Goal: Check status: Check status

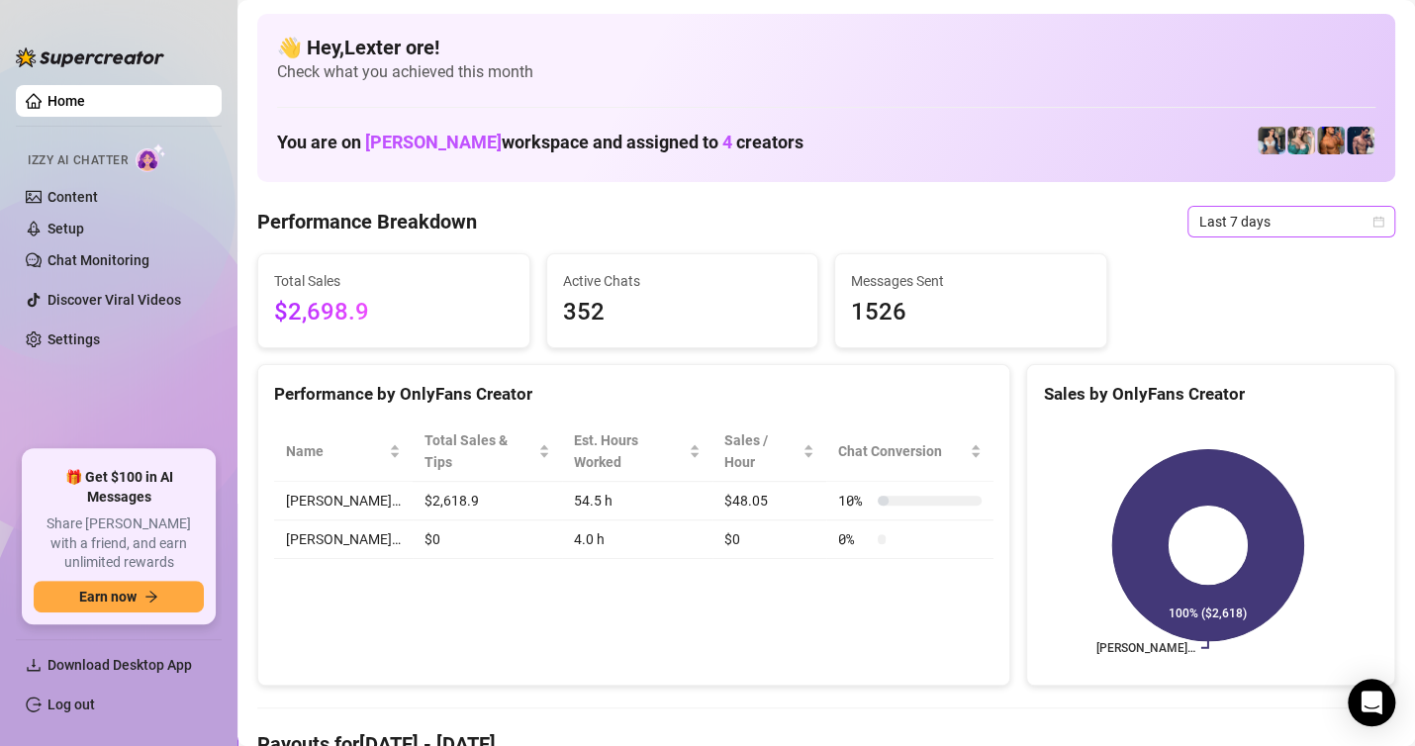
click at [1227, 226] on span "Last 7 days" at bounding box center [1291, 222] width 184 height 30
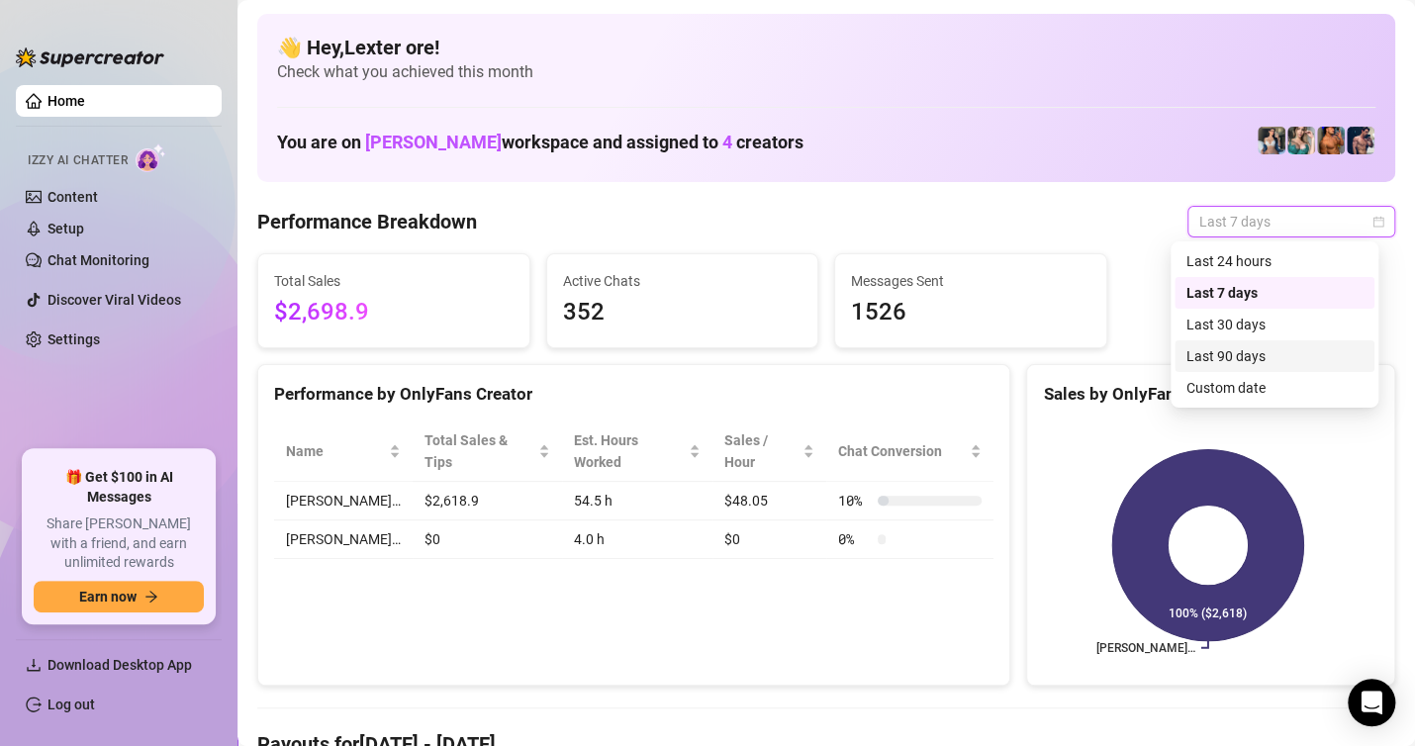
click at [1222, 370] on div "Last 90 days" at bounding box center [1275, 356] width 200 height 32
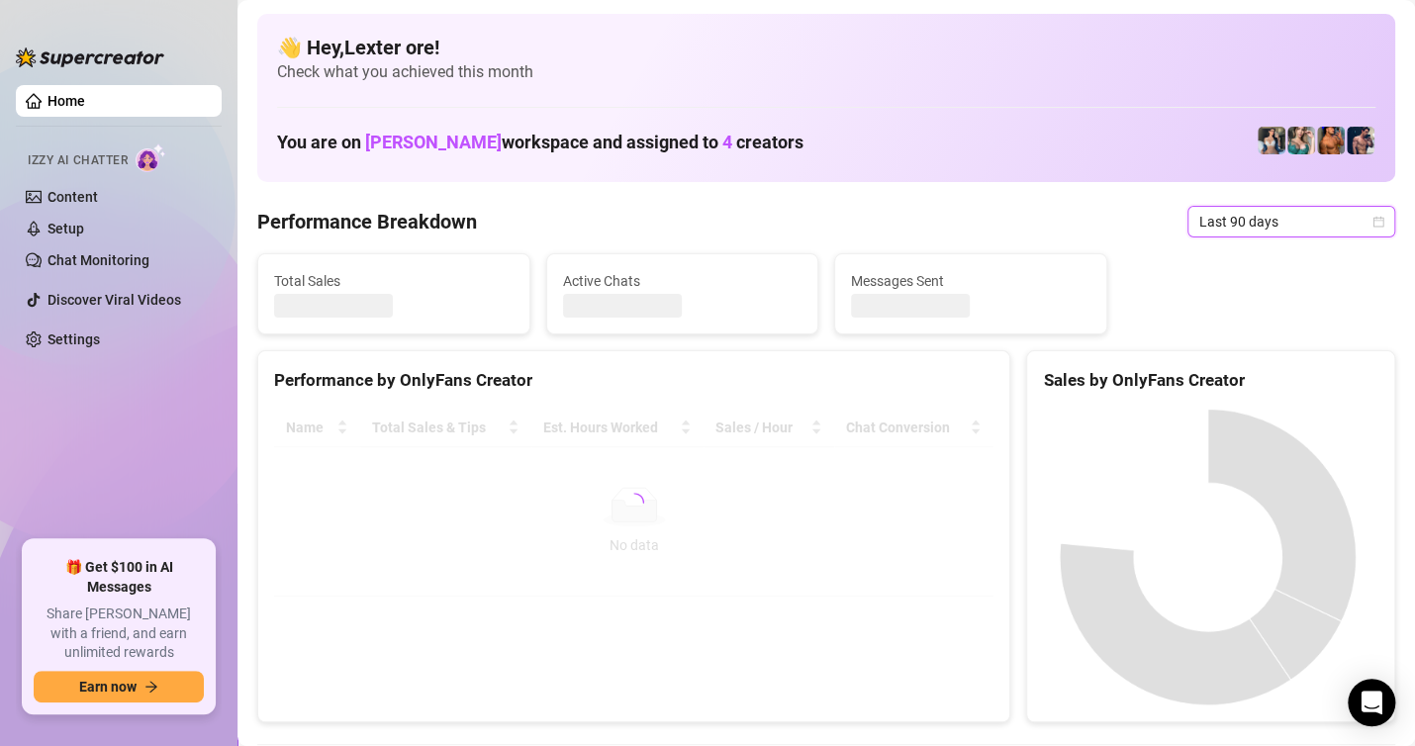
click at [1309, 217] on span "Last 90 days" at bounding box center [1291, 222] width 184 height 30
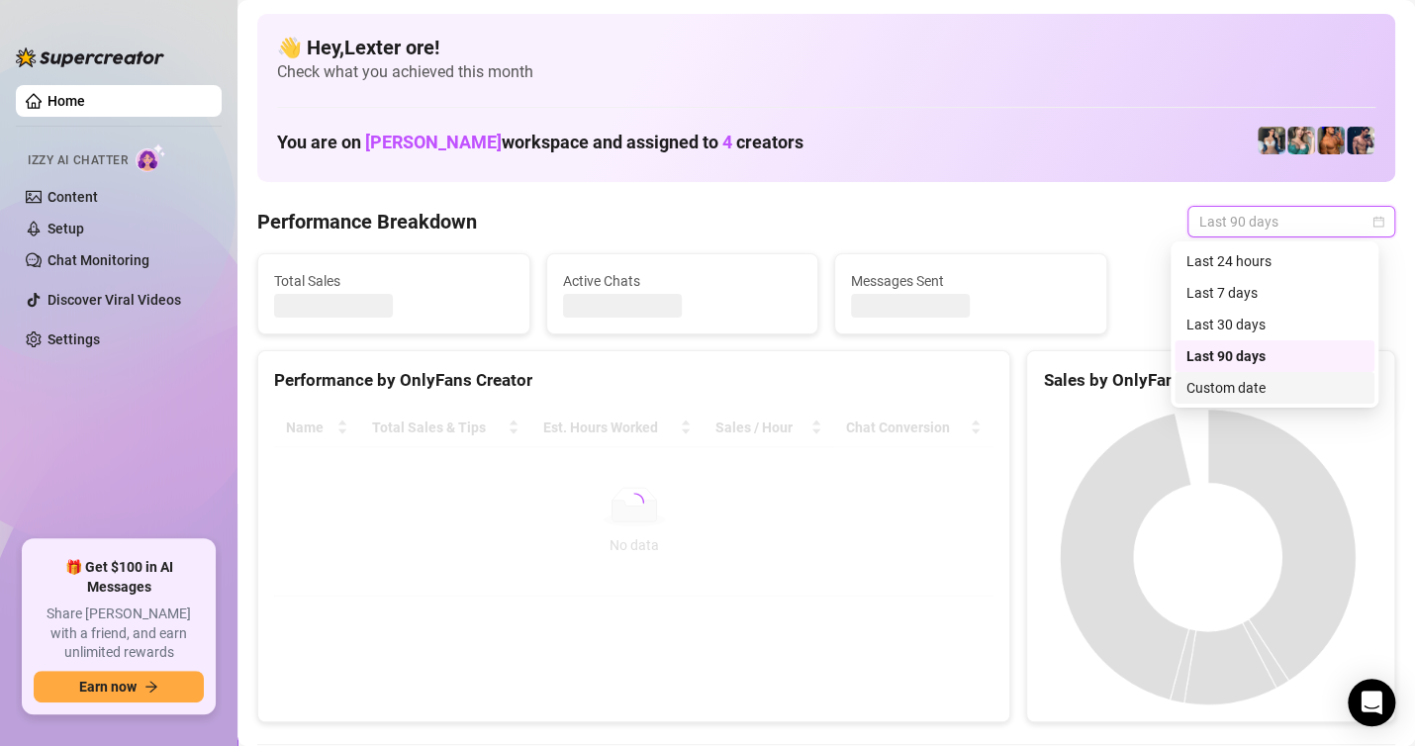
click at [1234, 384] on div "Custom date" at bounding box center [1274, 388] width 176 height 22
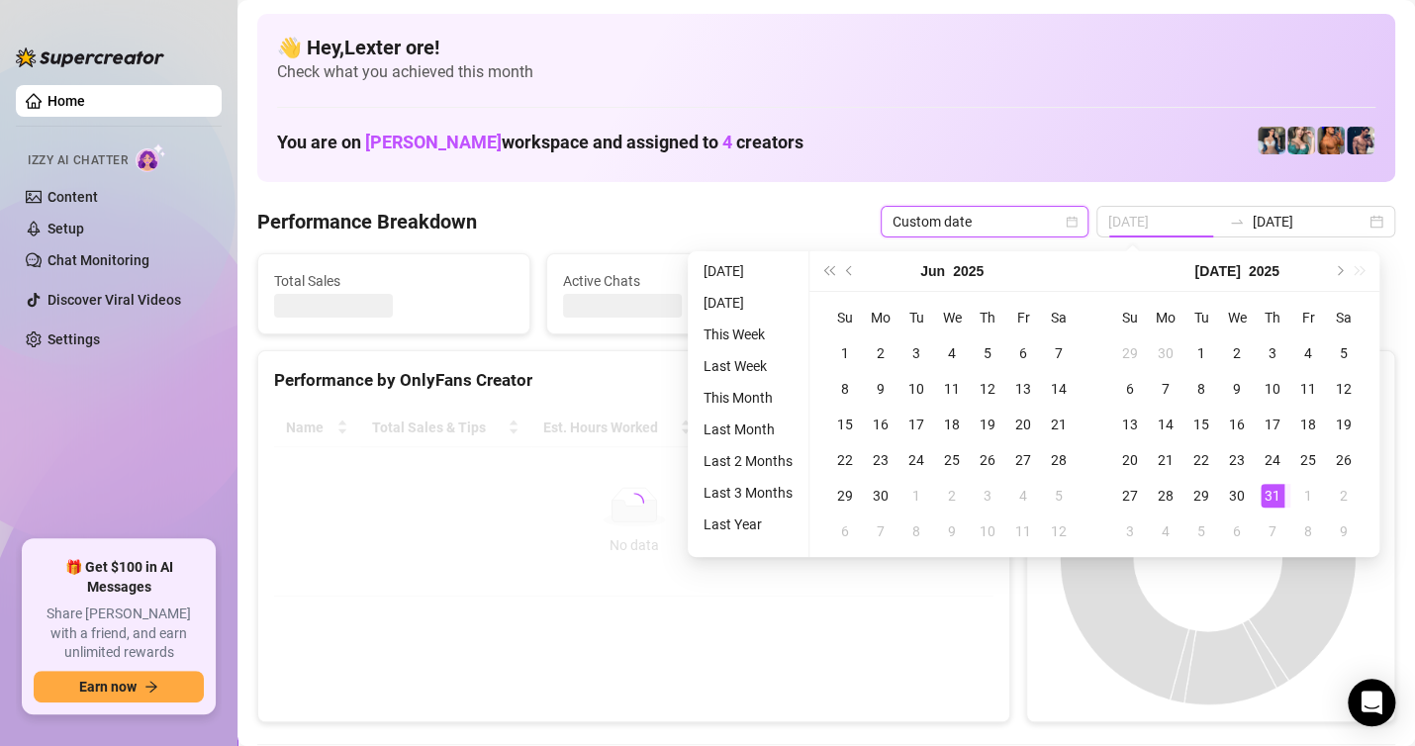
click at [1279, 496] on div "31" at bounding box center [1273, 496] width 24 height 24
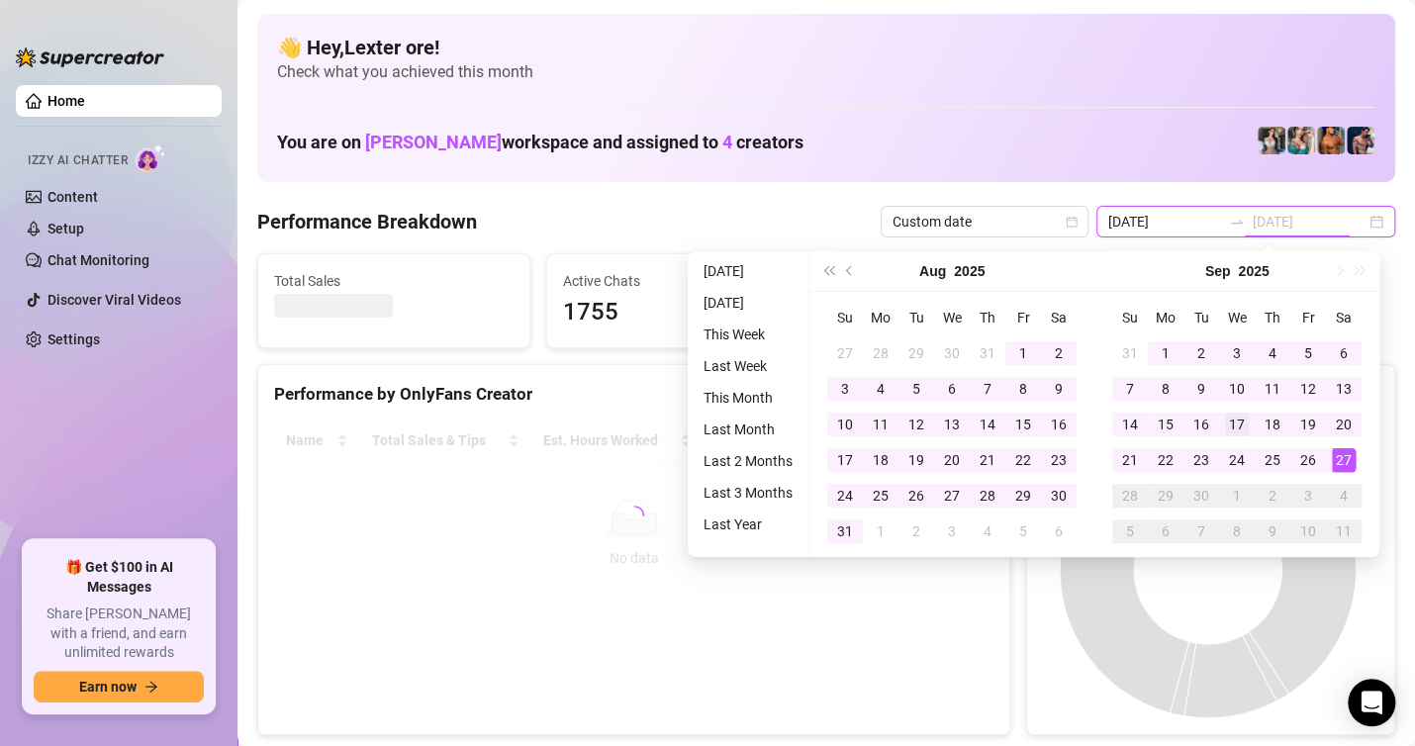
type input "[DATE]"
click at [1356, 453] on td "27" at bounding box center [1344, 460] width 36 height 36
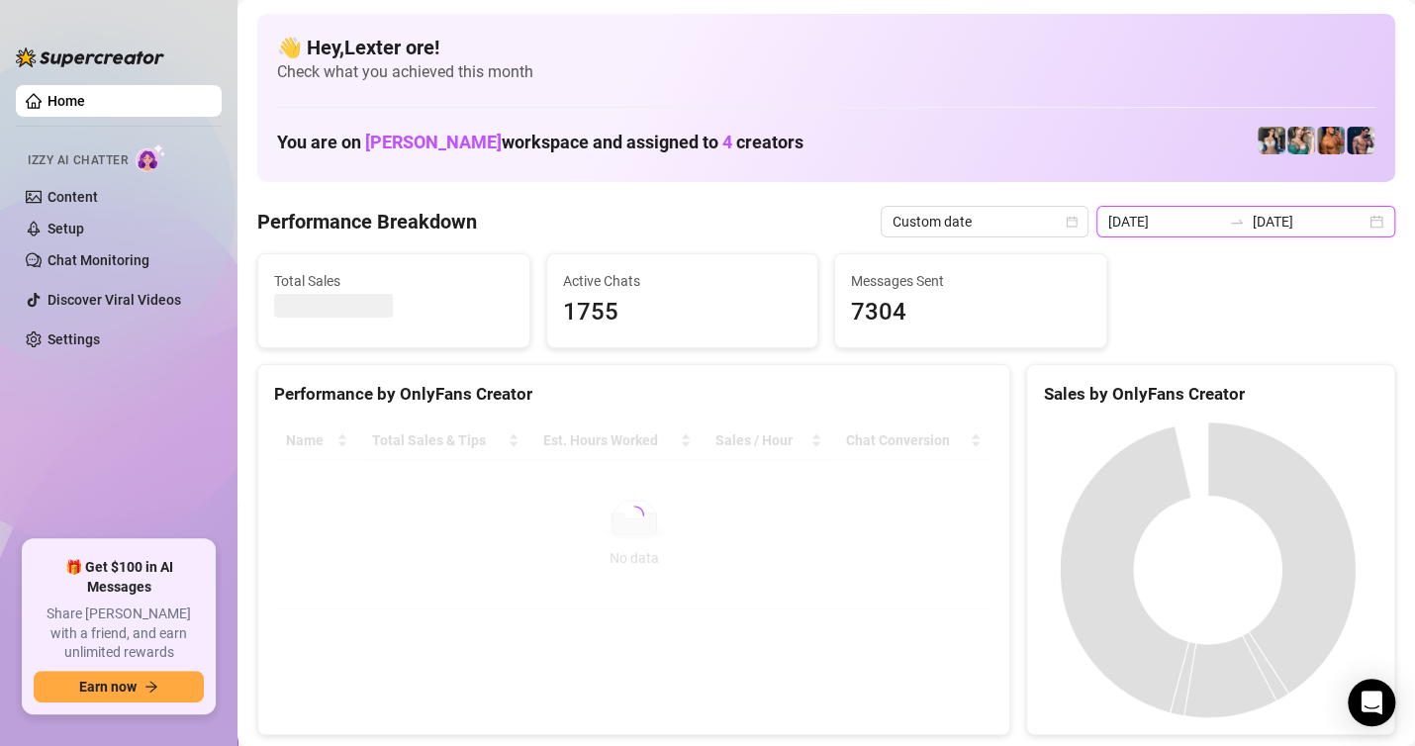
click at [1210, 215] on input "[DATE]" at bounding box center [1164, 222] width 113 height 22
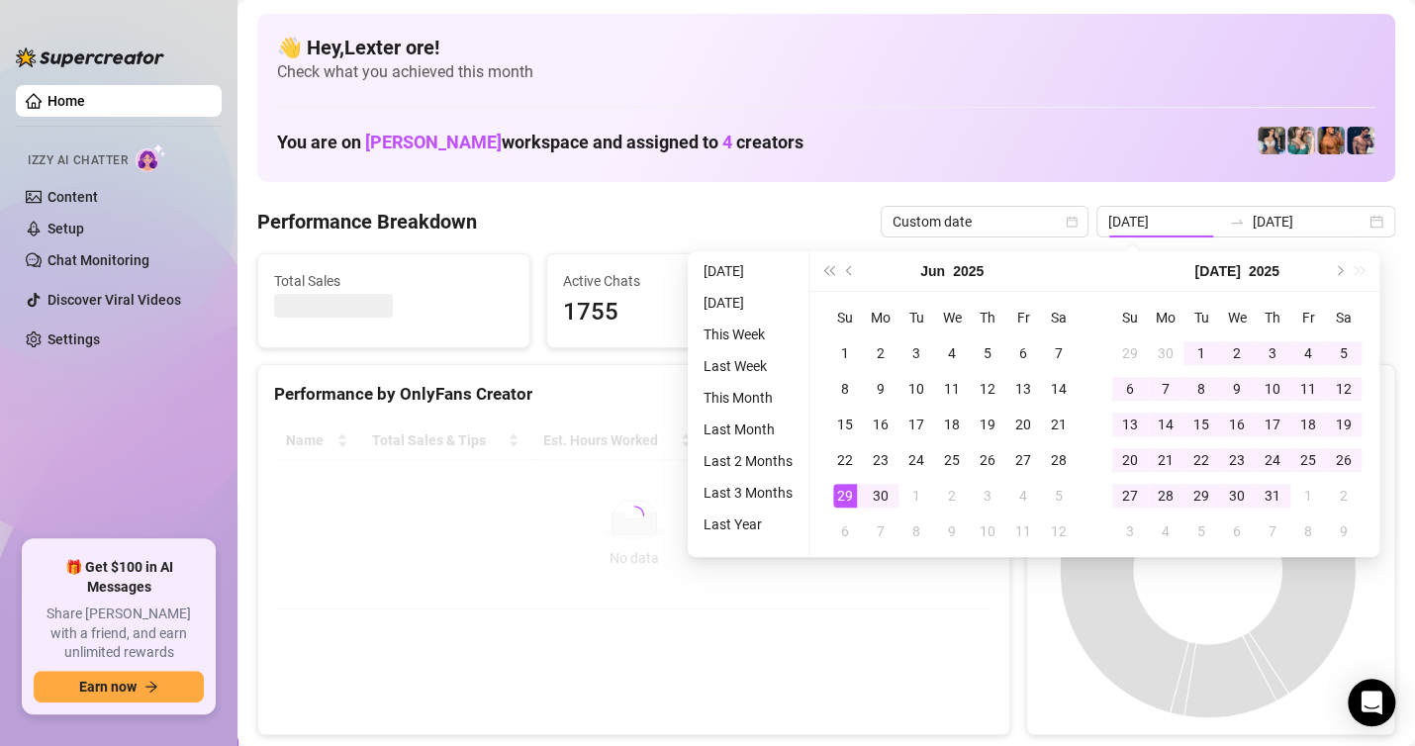
drag, startPoint x: 1340, startPoint y: 264, endPoint x: 1280, endPoint y: 262, distance: 59.4
click at [1337, 264] on button "Next month (PageDown)" at bounding box center [1338, 271] width 22 height 40
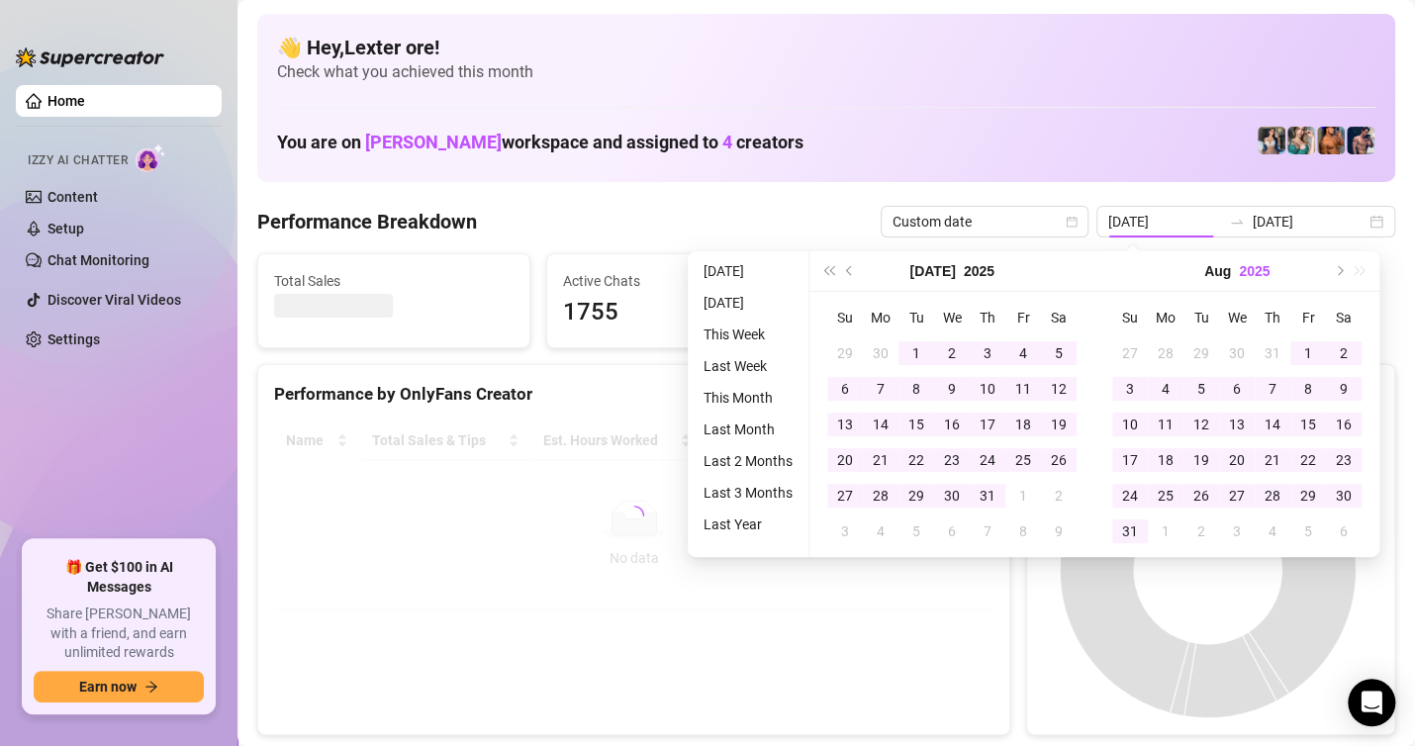
click at [1247, 266] on button "2025" at bounding box center [1254, 271] width 31 height 40
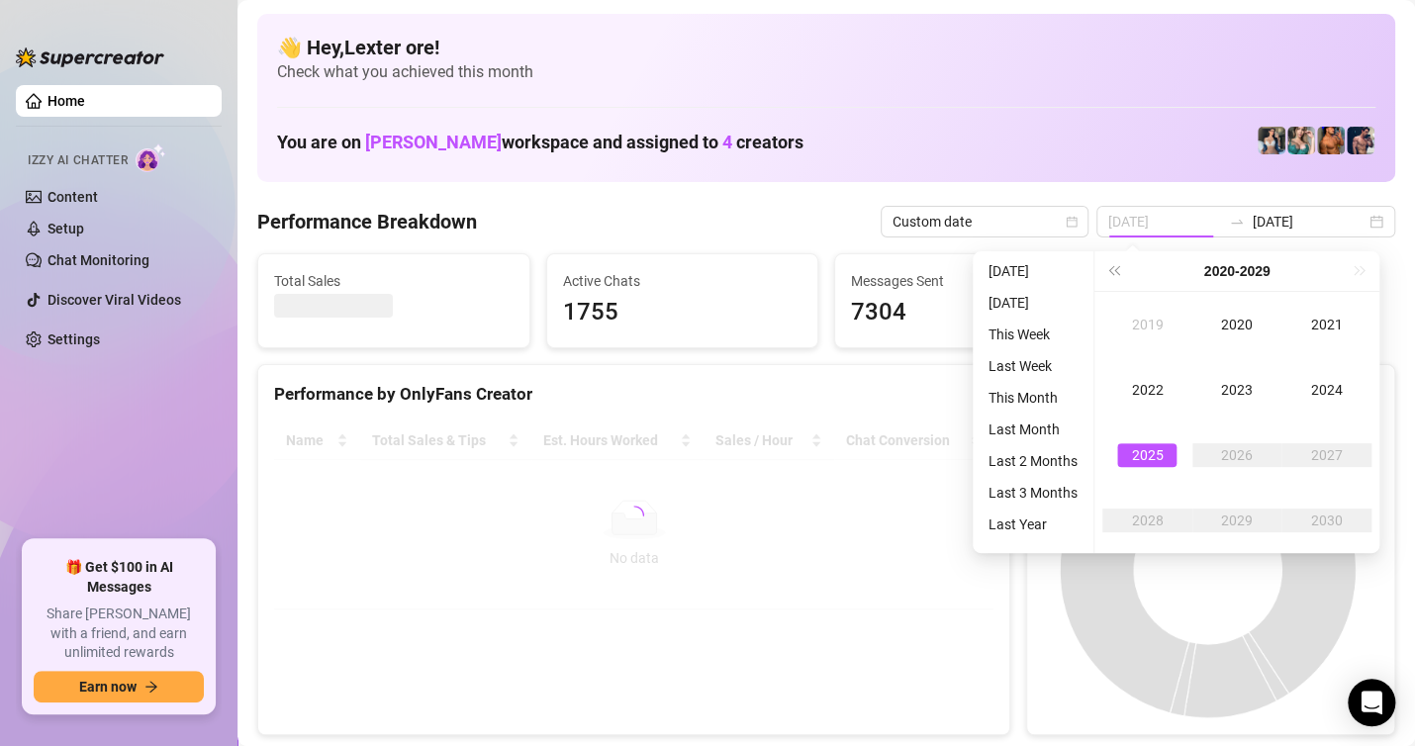
click at [1158, 460] on div "2025" at bounding box center [1146, 455] width 59 height 24
click at [1337, 452] on div "Sep" at bounding box center [1326, 455] width 59 height 24
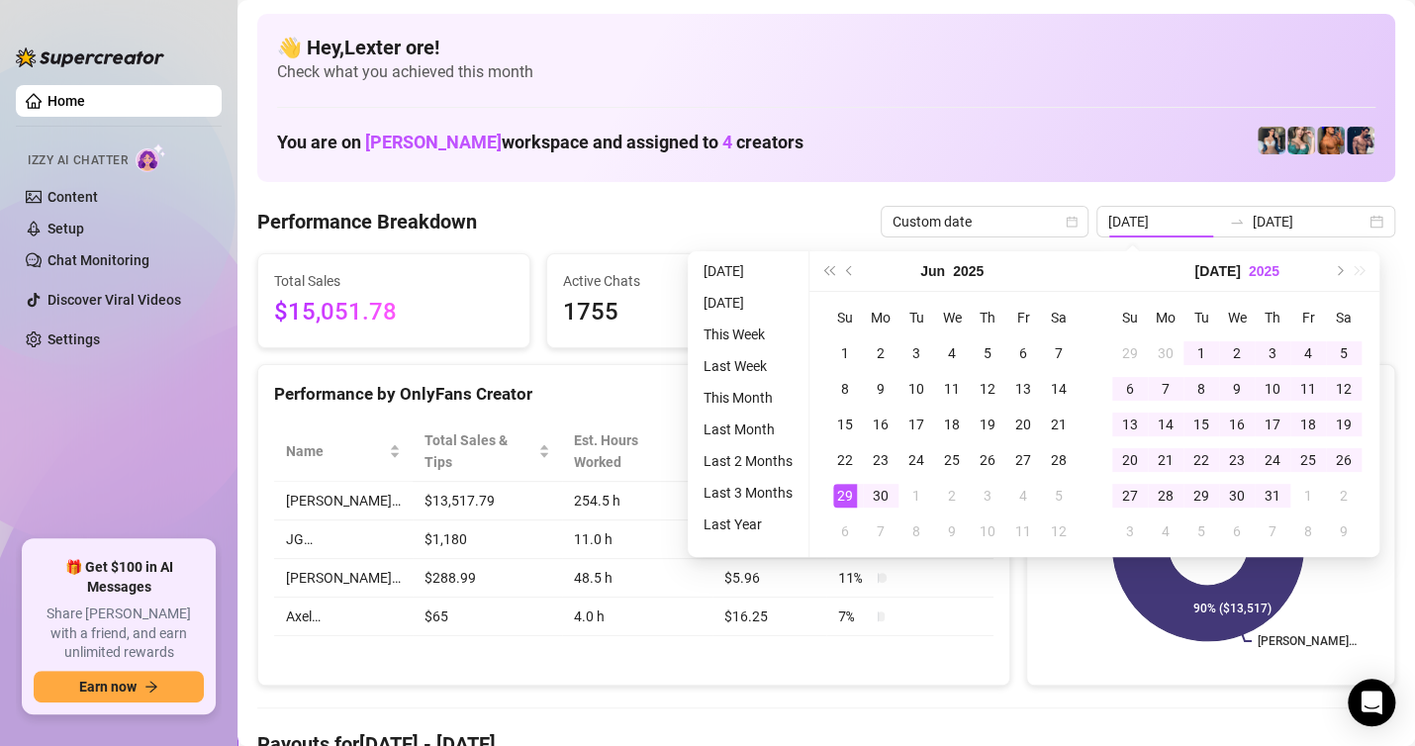
click at [1249, 271] on button "2025" at bounding box center [1264, 271] width 31 height 40
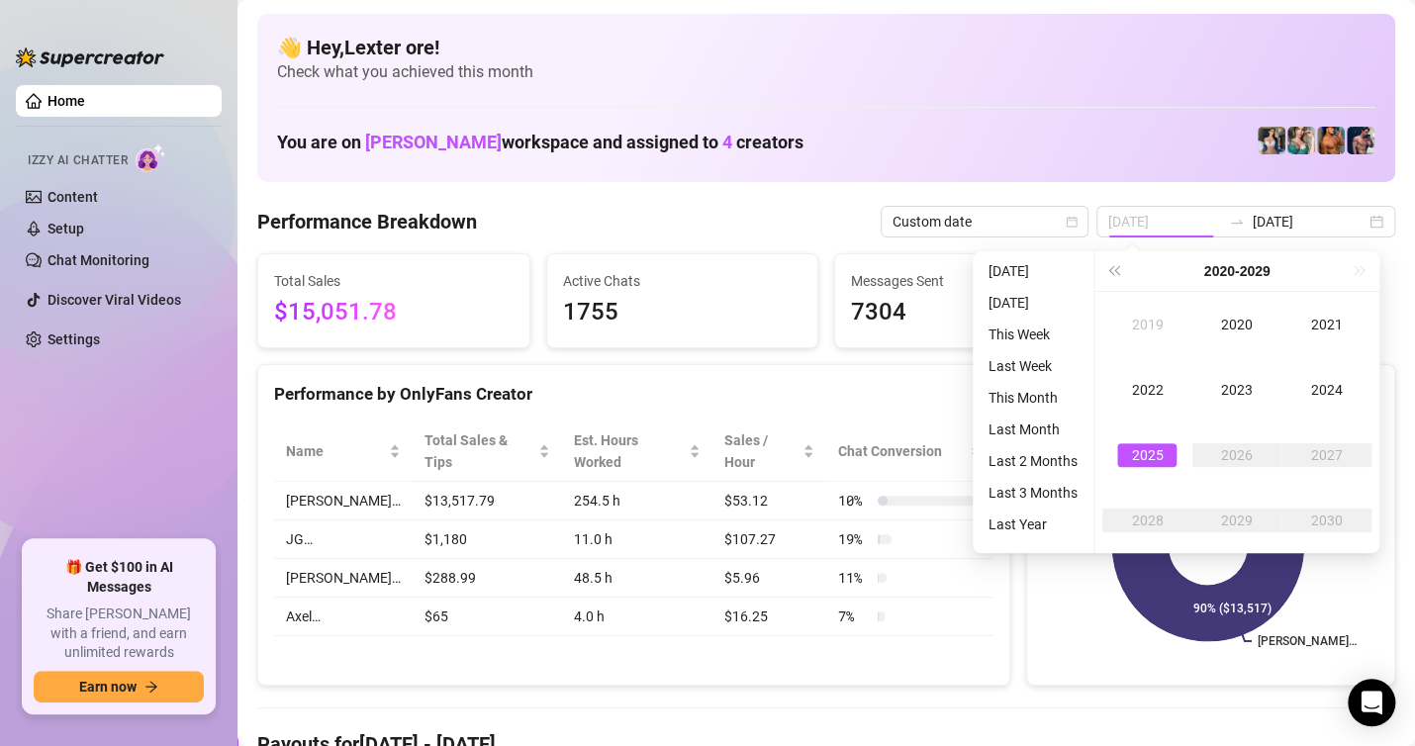
click at [1150, 452] on div "2025" at bounding box center [1146, 455] width 59 height 24
click at [1327, 456] on div "Sep" at bounding box center [1326, 455] width 59 height 24
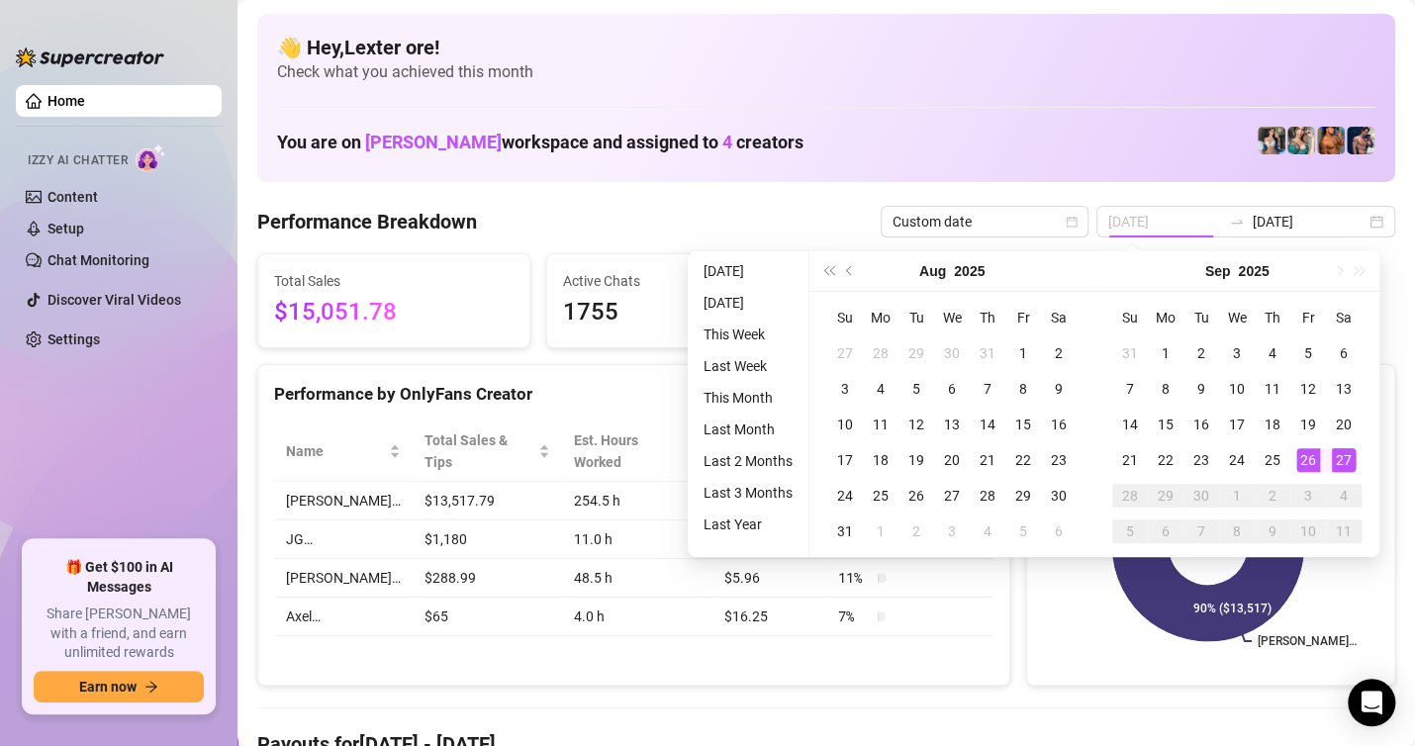
type input "[DATE]"
click at [1342, 453] on div "27" at bounding box center [1344, 460] width 24 height 24
type input "[DATE]"
click at [1341, 451] on div "27" at bounding box center [1344, 460] width 24 height 24
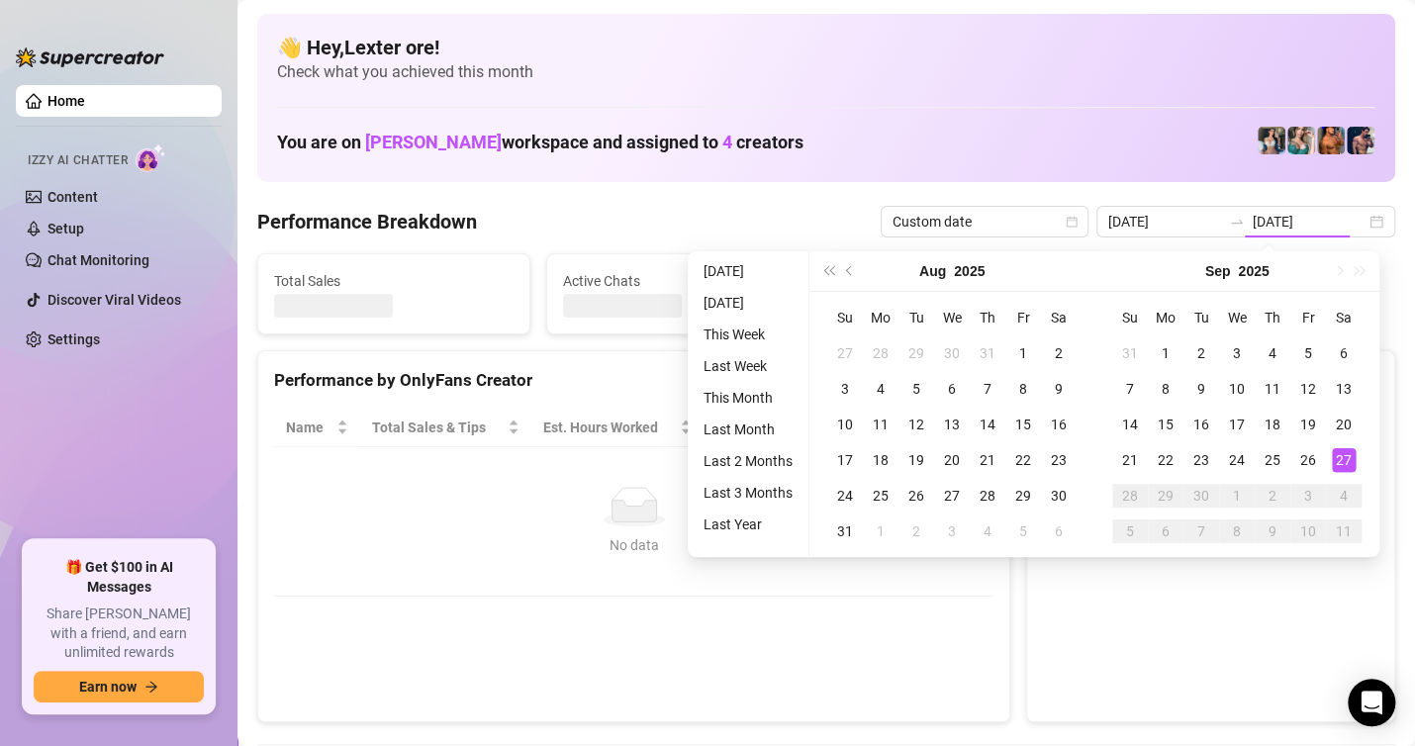
type input "[DATE]"
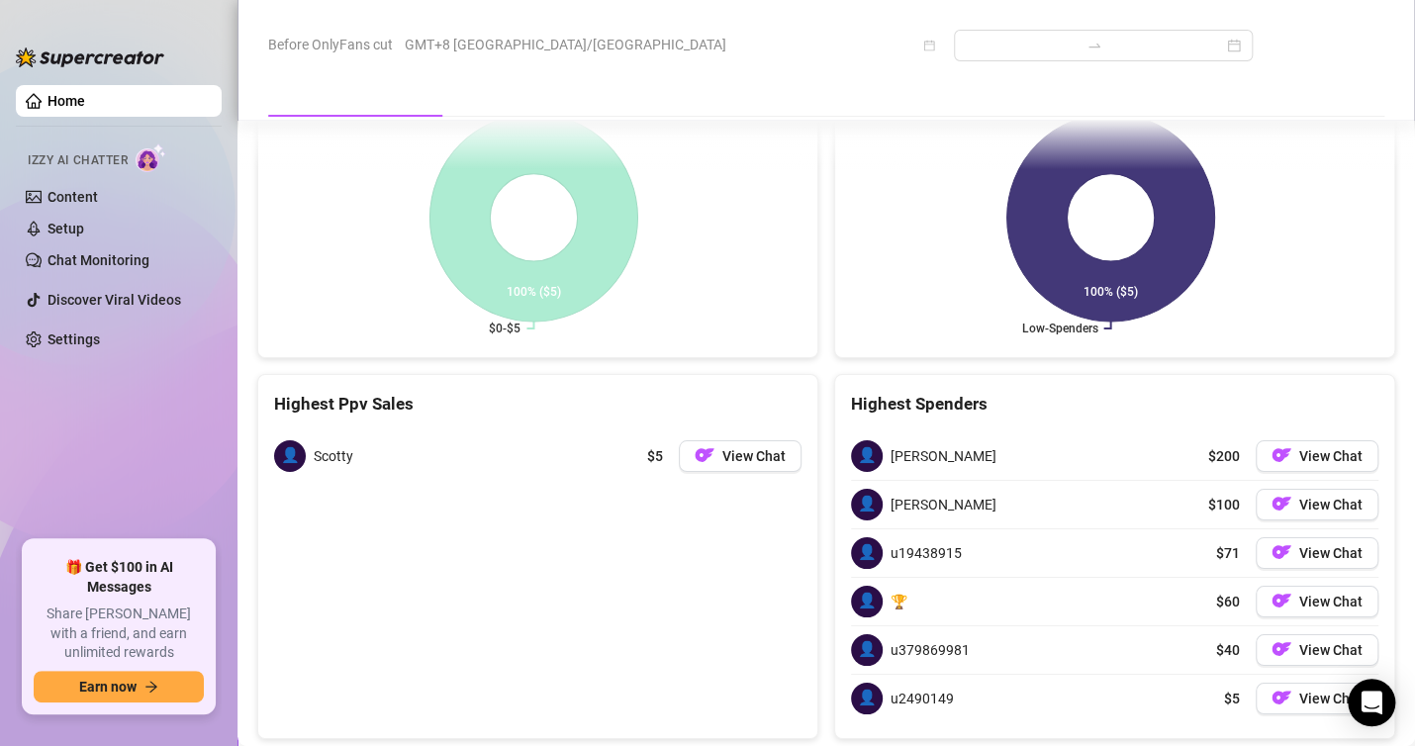
scroll to position [3265, 0]
